Goal: Task Accomplishment & Management: Manage account settings

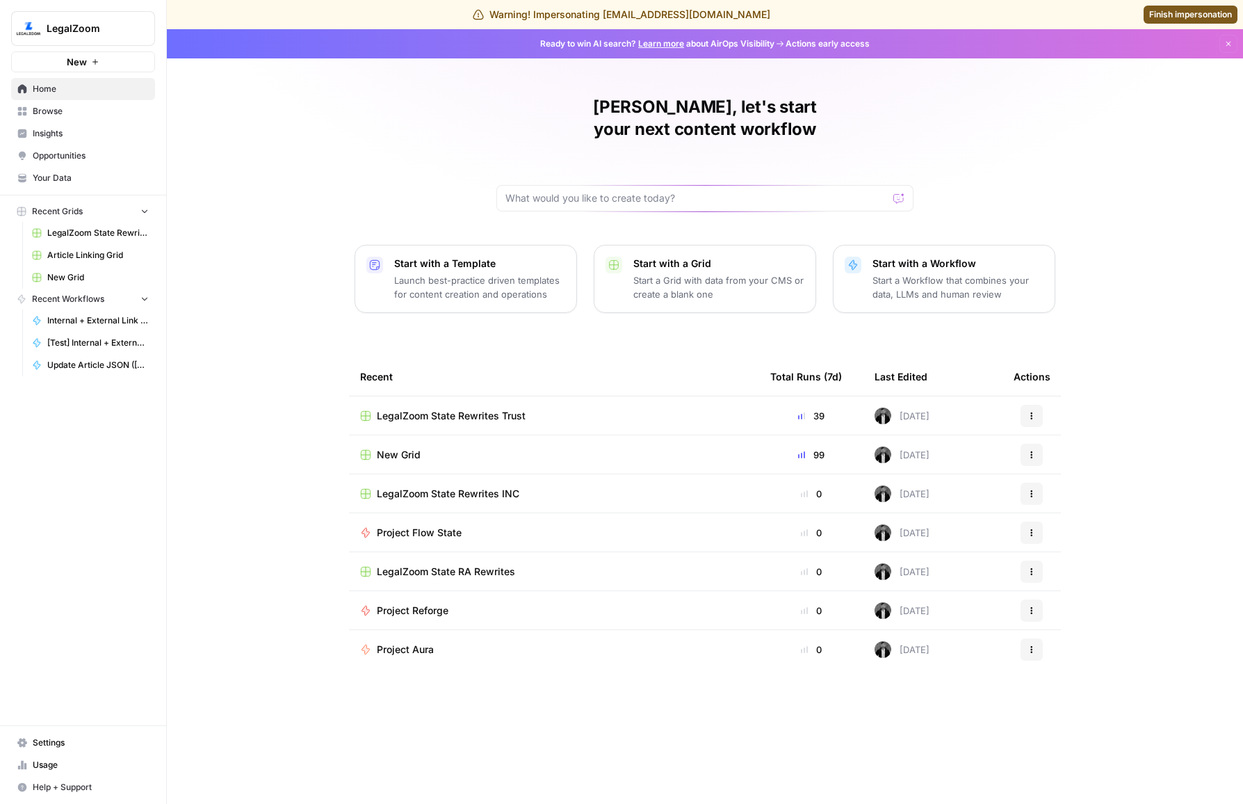
click at [33, 740] on span "Settings" at bounding box center [91, 742] width 116 height 13
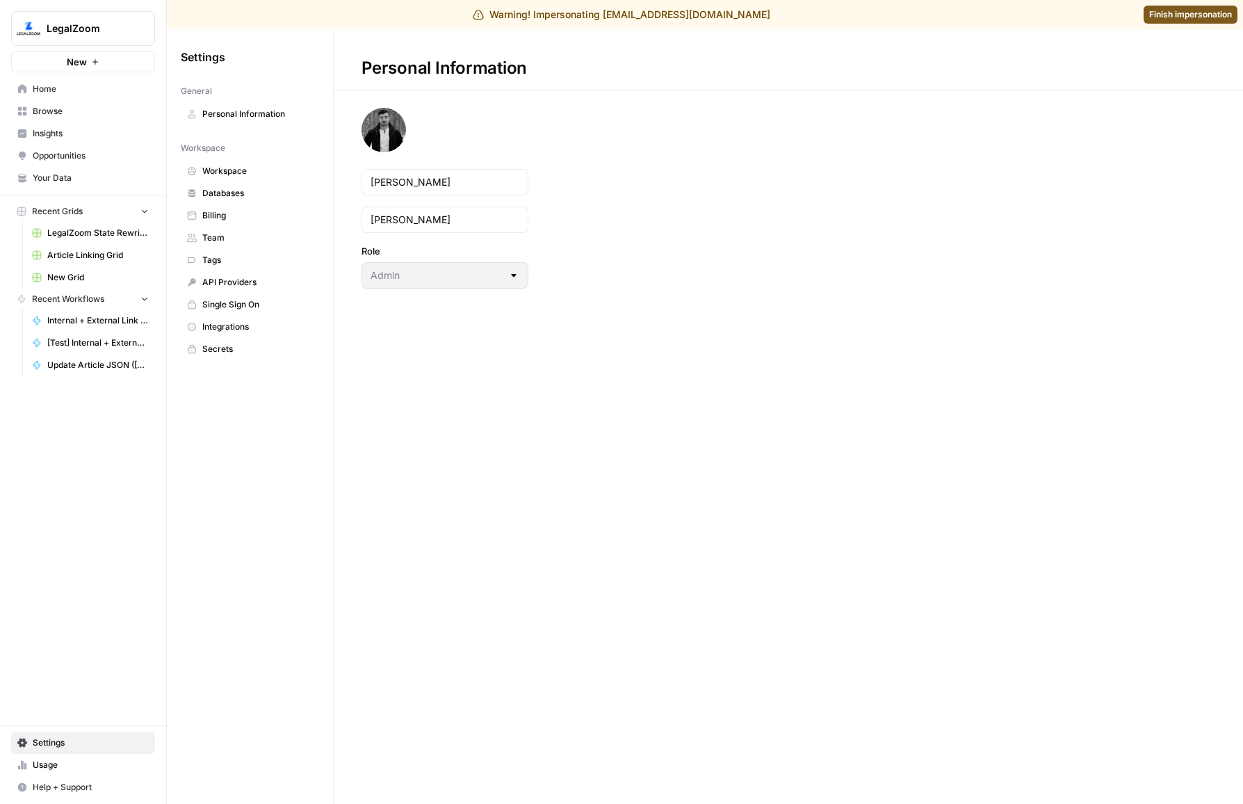
click at [238, 236] on span "Team" at bounding box center [257, 238] width 111 height 13
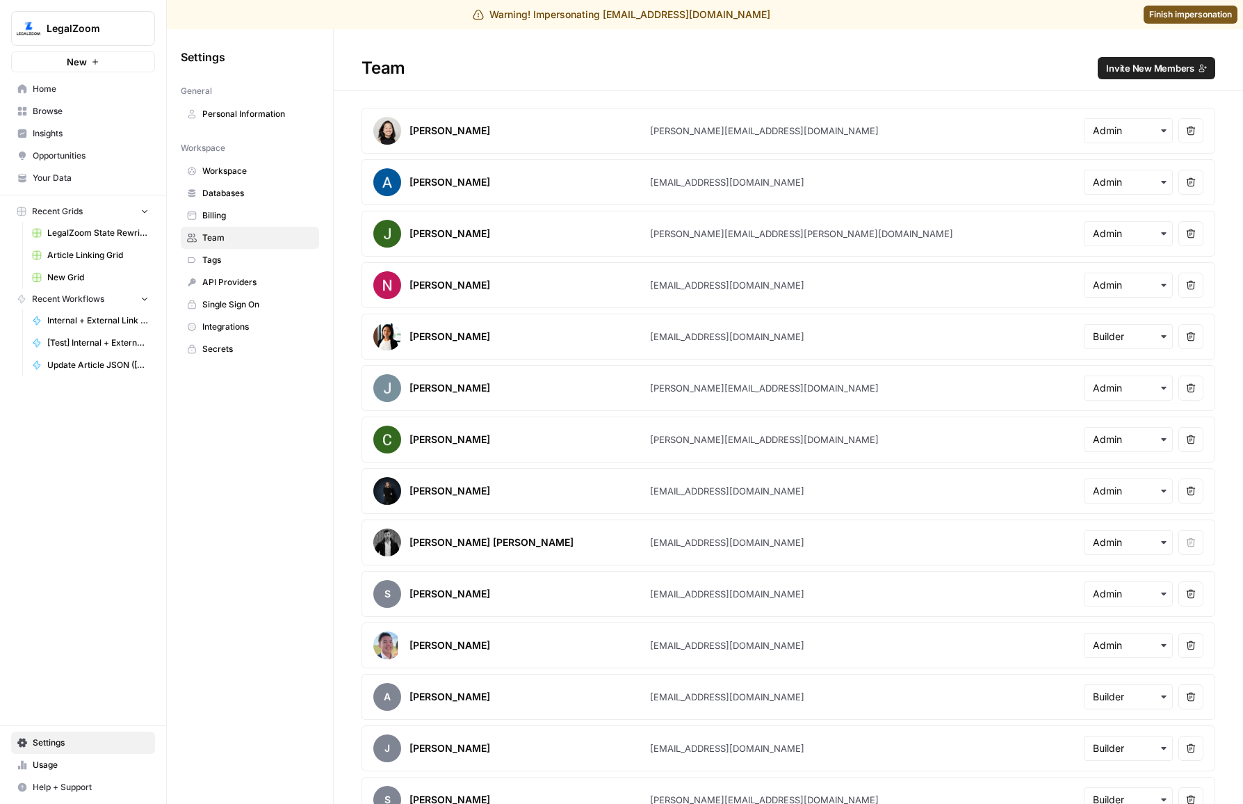
click at [1195, 68] on button "Invite New Members" at bounding box center [1156, 68] width 117 height 22
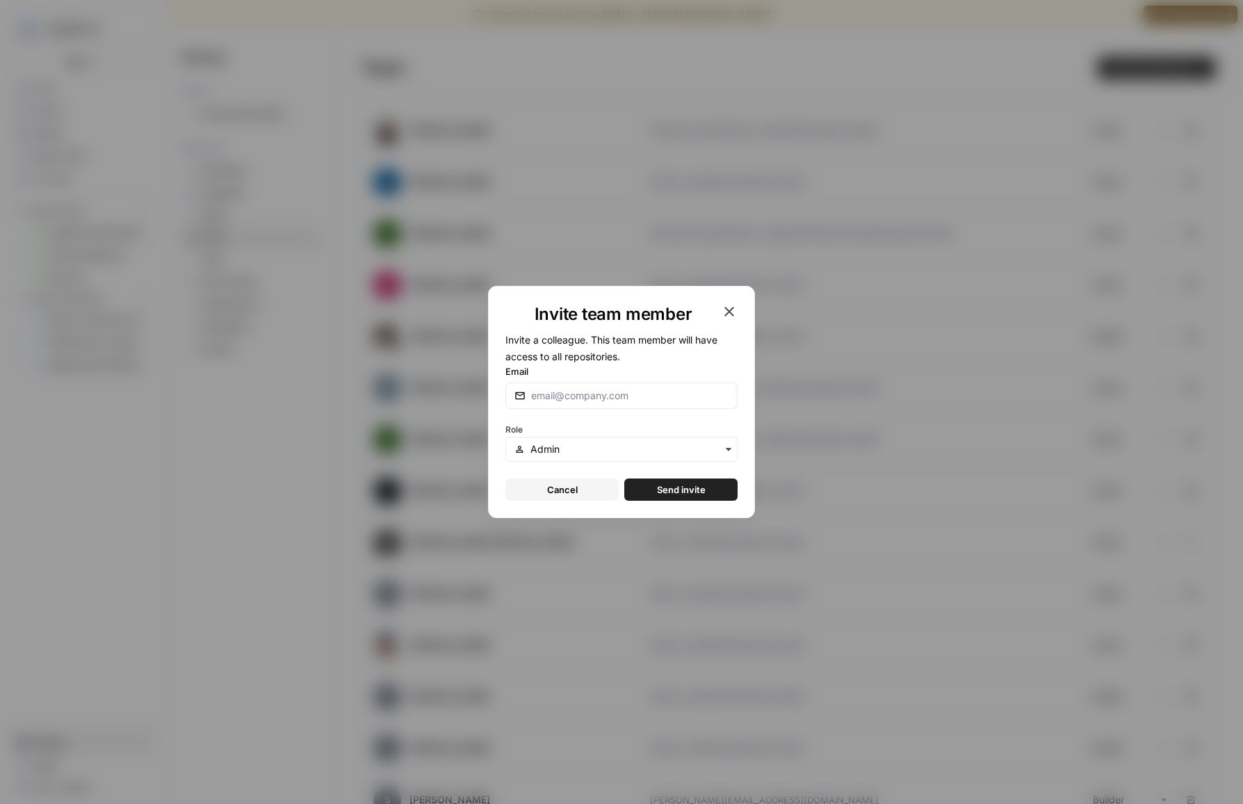
click at [600, 386] on div at bounding box center [621, 395] width 232 height 26
type input "[EMAIL_ADDRESS][DOMAIN_NAME]"
click at [704, 474] on form "Invite a colleague. This team member will have access to all repositories. Emai…" at bounding box center [621, 416] width 232 height 170
click at [704, 480] on button "Send invite" at bounding box center [680, 489] width 113 height 22
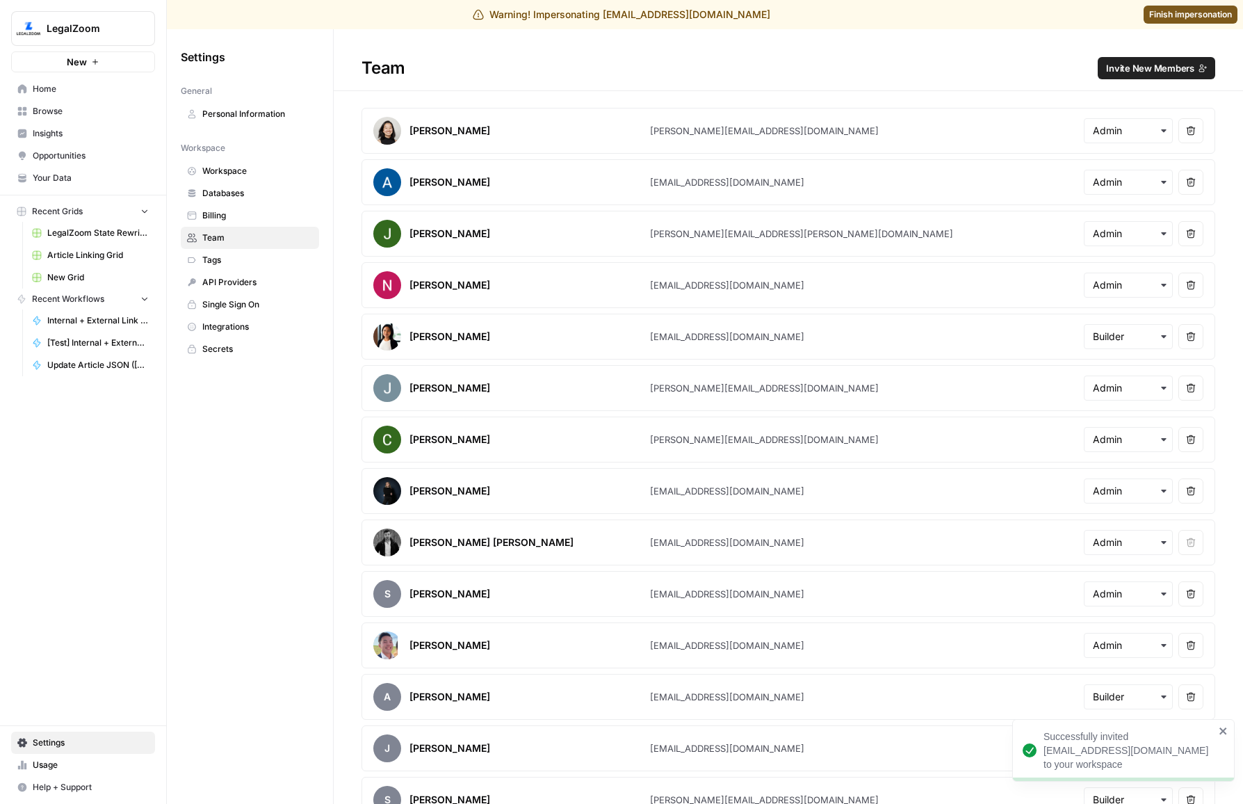
click at [1184, 22] on link "Finish impersonation" at bounding box center [1191, 15] width 94 height 18
